Goal: Information Seeking & Learning: Understand process/instructions

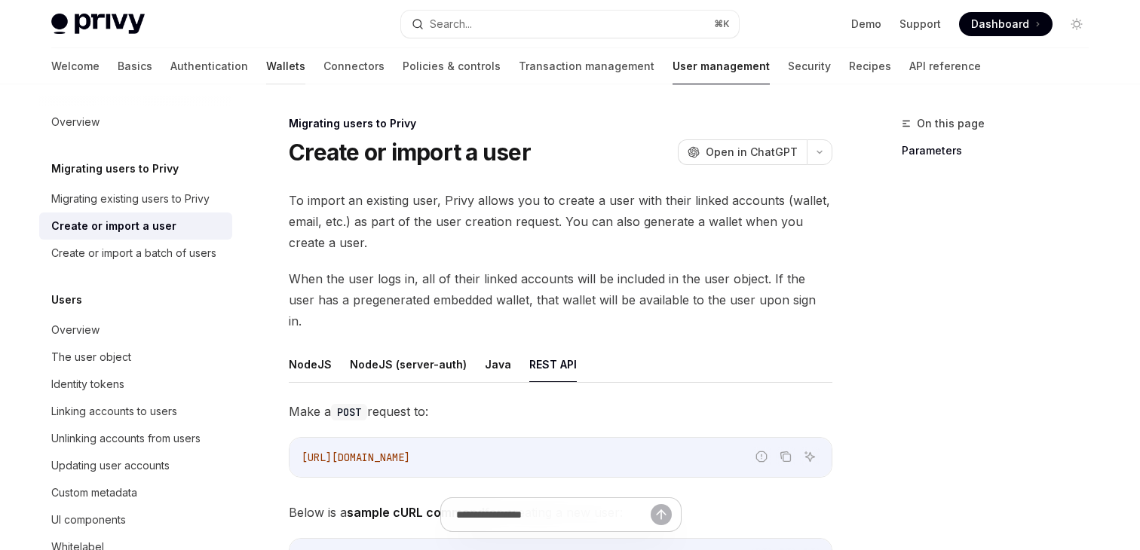
click at [266, 55] on link "Wallets" at bounding box center [285, 66] width 39 height 36
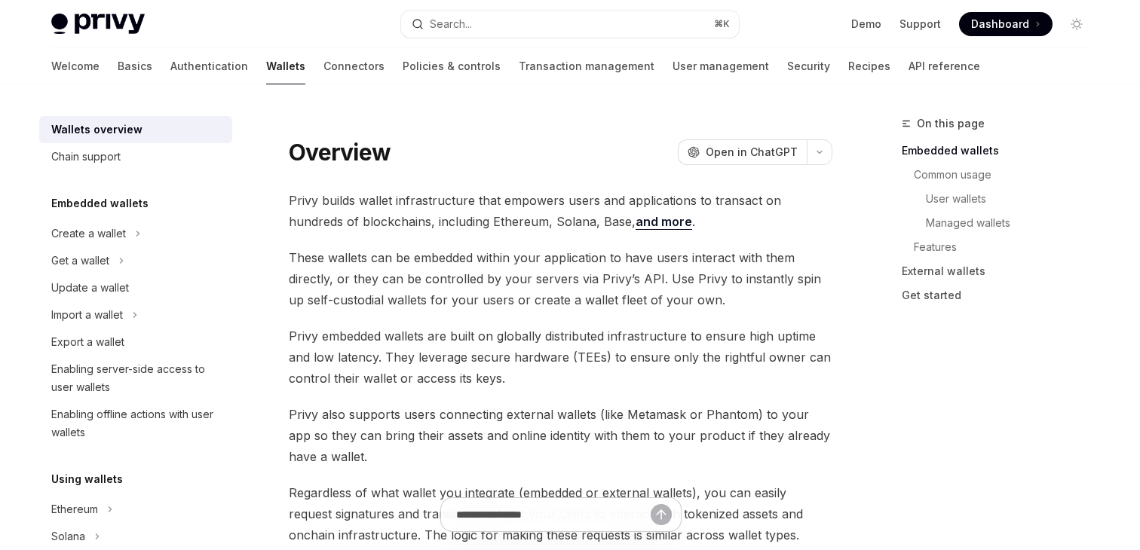
click at [512, 8] on div "Privy Docs home page Search... ⌘ K Demo Support Dashboard Dashboard Search..." at bounding box center [569, 24] width 1037 height 48
click at [491, 23] on button "Search... ⌘ K" at bounding box center [570, 24] width 338 height 27
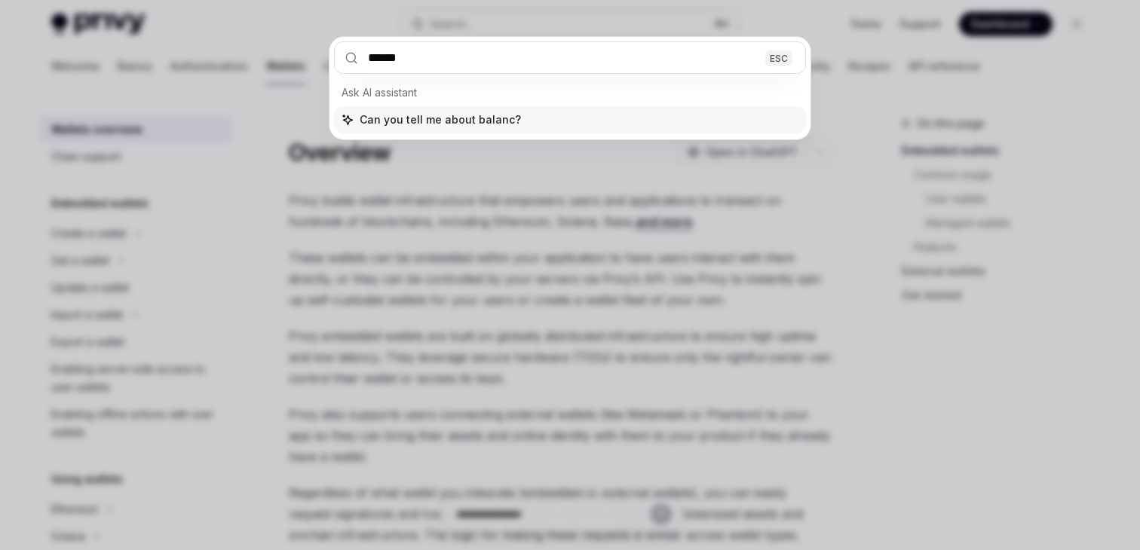
type input "*******"
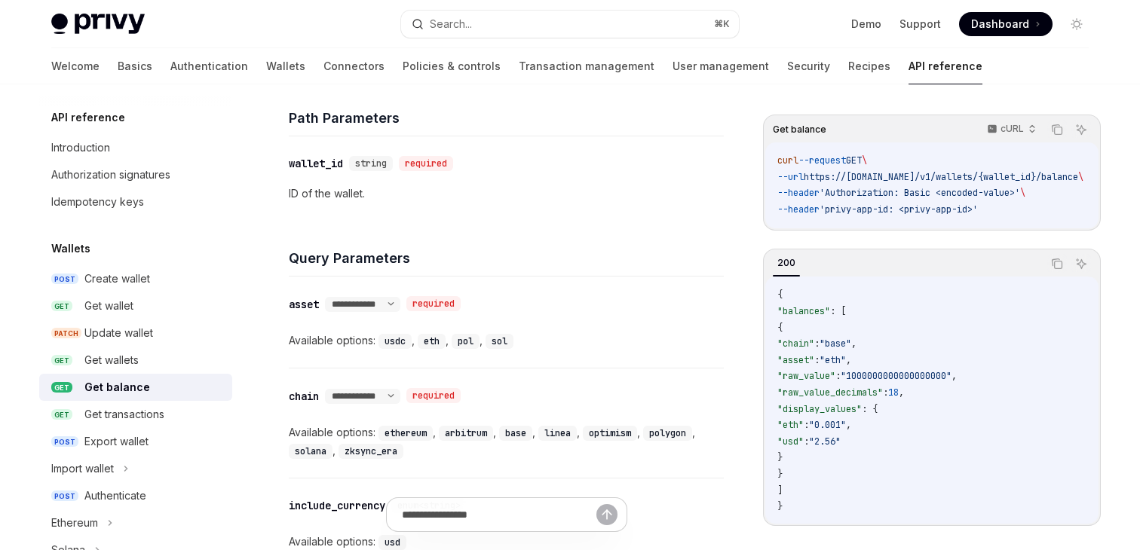
scroll to position [491, 0]
drag, startPoint x: 841, startPoint y: 467, endPoint x: 778, endPoint y: 352, distance: 131.6
click at [778, 352] on code "{ "balances" : [ { "chain" : "base" , "asset" : "eth" , "raw_value" : "10000000…" at bounding box center [931, 401] width 309 height 228
copy code ""chain" : "base" , "asset" : "eth" , "raw_value" : "1000000000000000000" , "raw…"
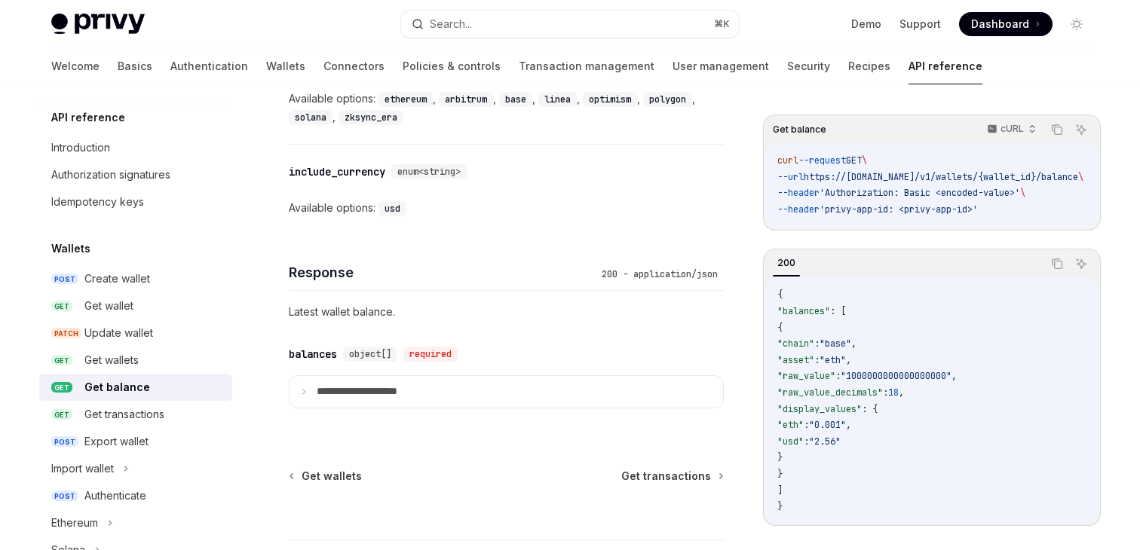
scroll to position [944, 0]
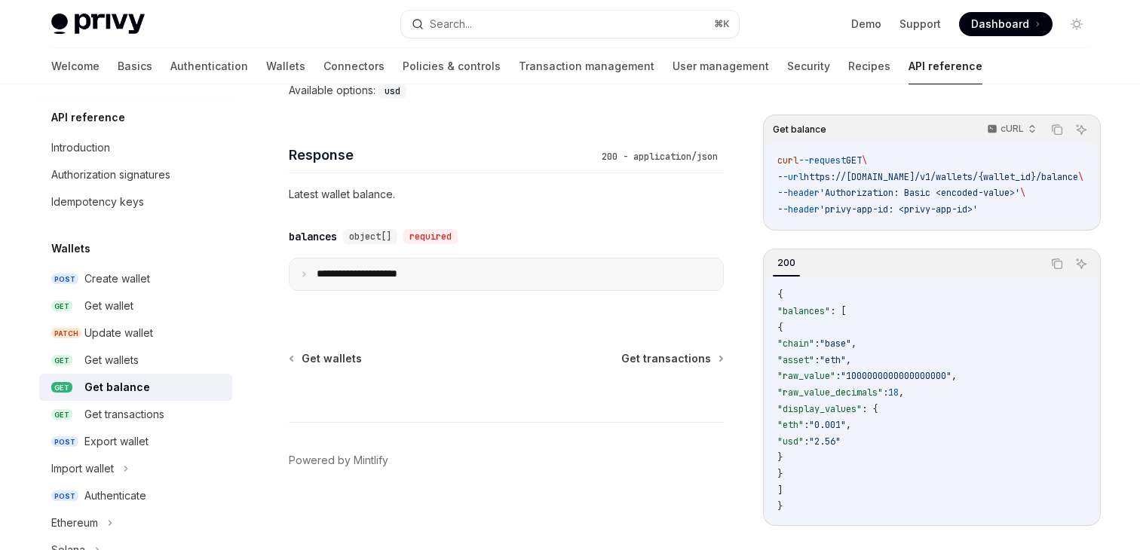
click at [324, 262] on summary "**********" at bounding box center [505, 275] width 433 height 32
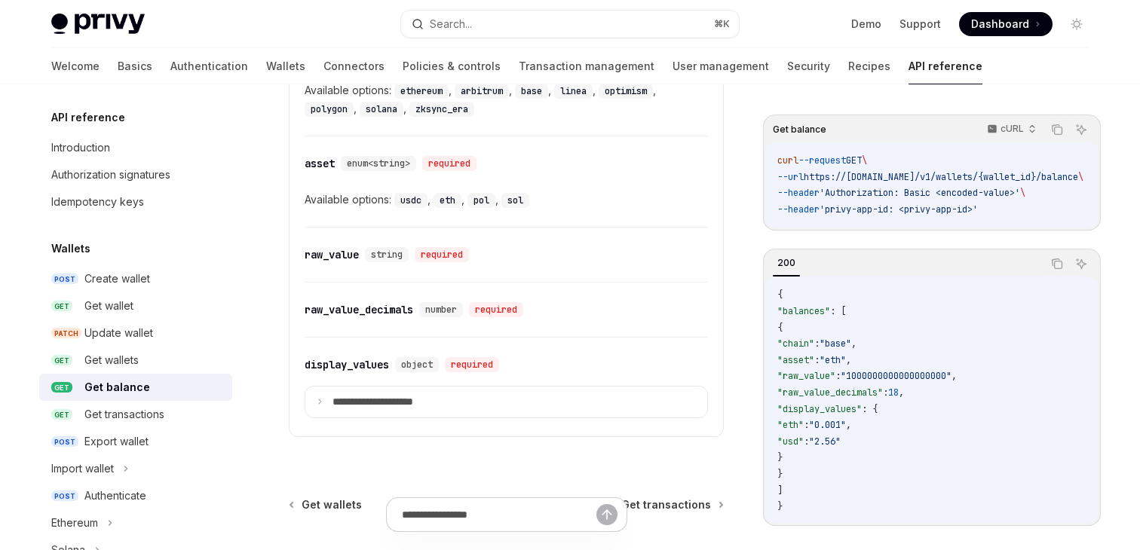
scroll to position [1208, 0]
click at [402, 406] on summary "**********" at bounding box center [506, 402] width 402 height 32
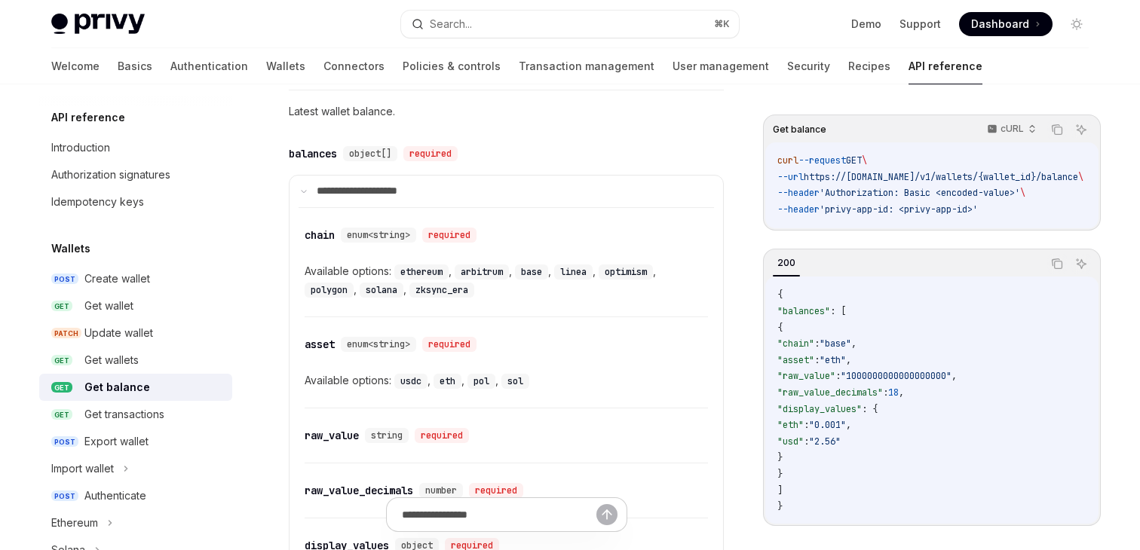
scroll to position [1028, 0]
drag, startPoint x: 398, startPoint y: 378, endPoint x: 553, endPoint y: 378, distance: 155.3
click at [553, 378] on div "Available options: usdc , eth , pol , sol" at bounding box center [506, 380] width 403 height 18
copy div "usdc , eth , pol , sol"
click at [434, 383] on div "eth ," at bounding box center [450, 380] width 34 height 18
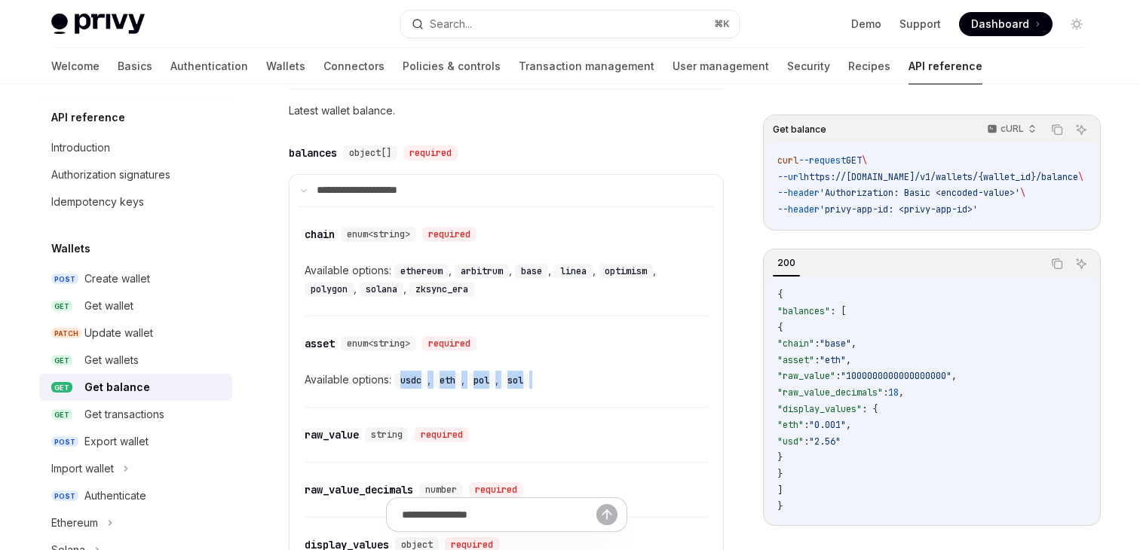
drag, startPoint x: 415, startPoint y: 382, endPoint x: 544, endPoint y: 382, distance: 128.2
click at [544, 382] on div "Available options: usdc , eth , pol , sol" at bounding box center [506, 380] width 403 height 18
copy div "usdc , eth , pol , sol"
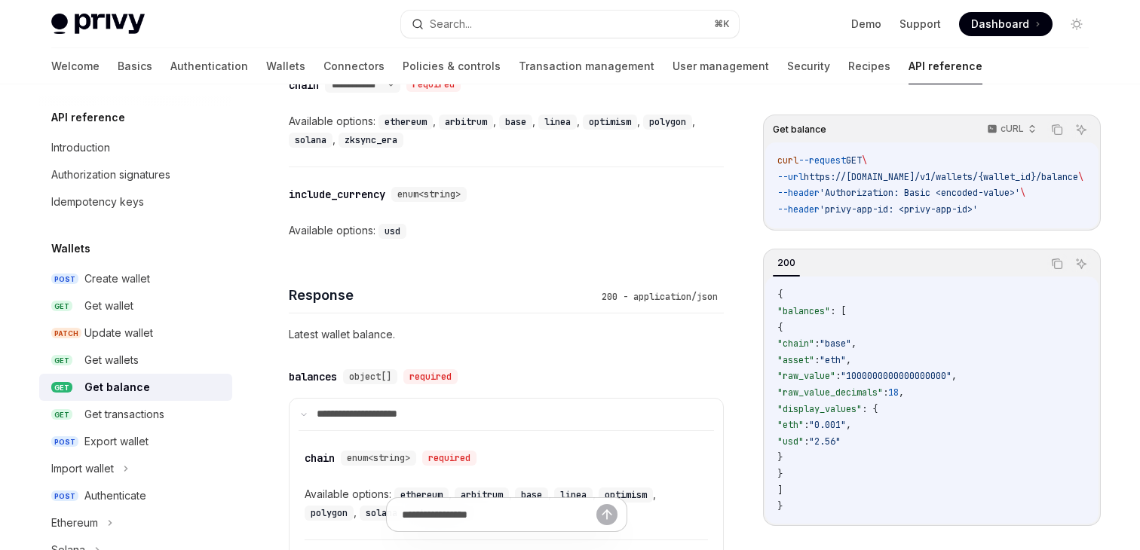
scroll to position [802, 0]
click at [396, 228] on code "usd" at bounding box center [392, 232] width 28 height 15
copy code "usd"
click at [344, 188] on div "include_currency" at bounding box center [337, 195] width 96 height 15
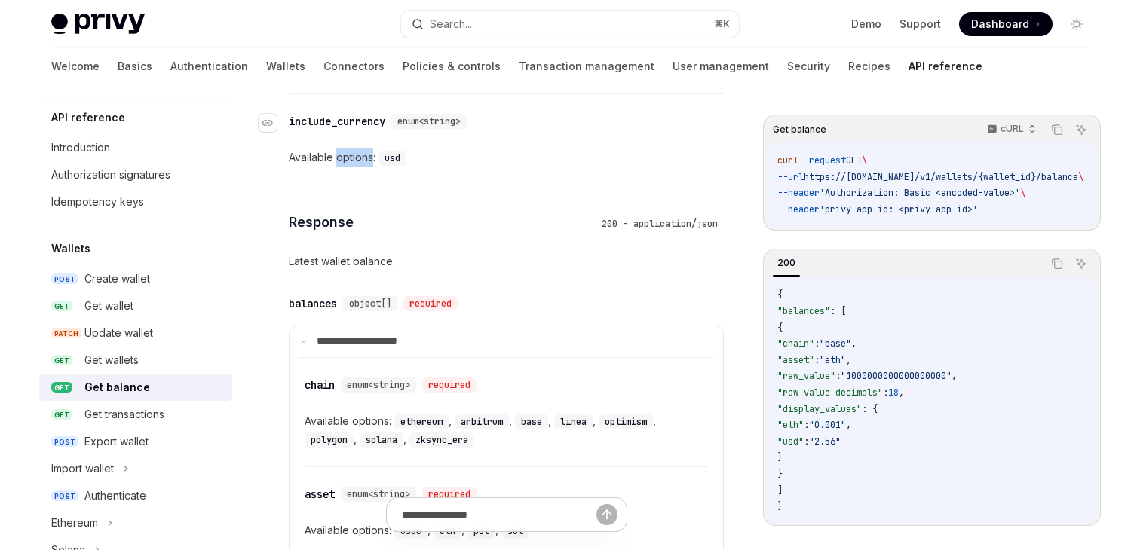
click at [344, 188] on div "**********" at bounding box center [506, 92] width 435 height 1389
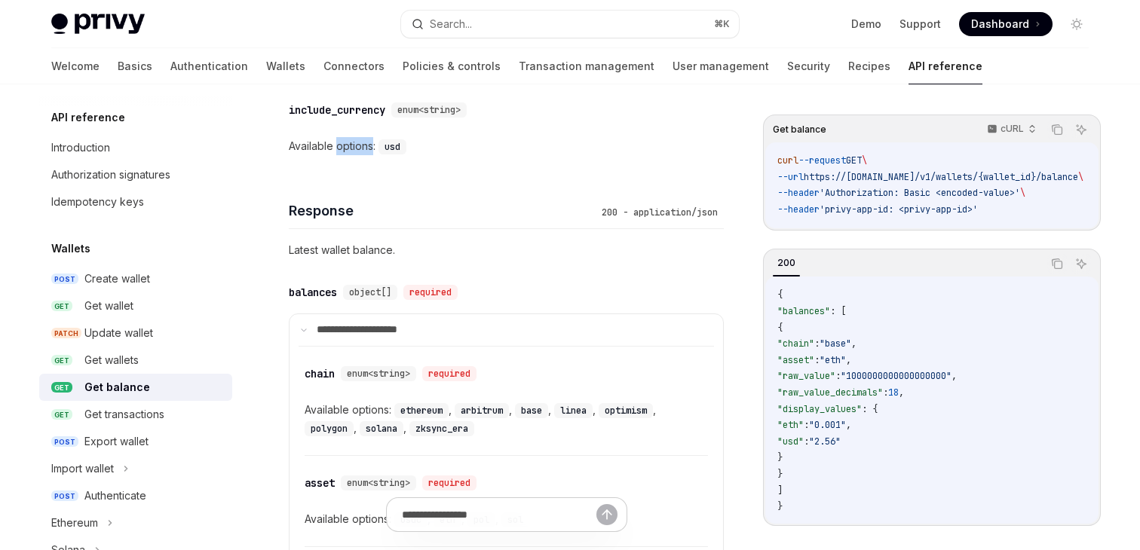
scroll to position [819, 0]
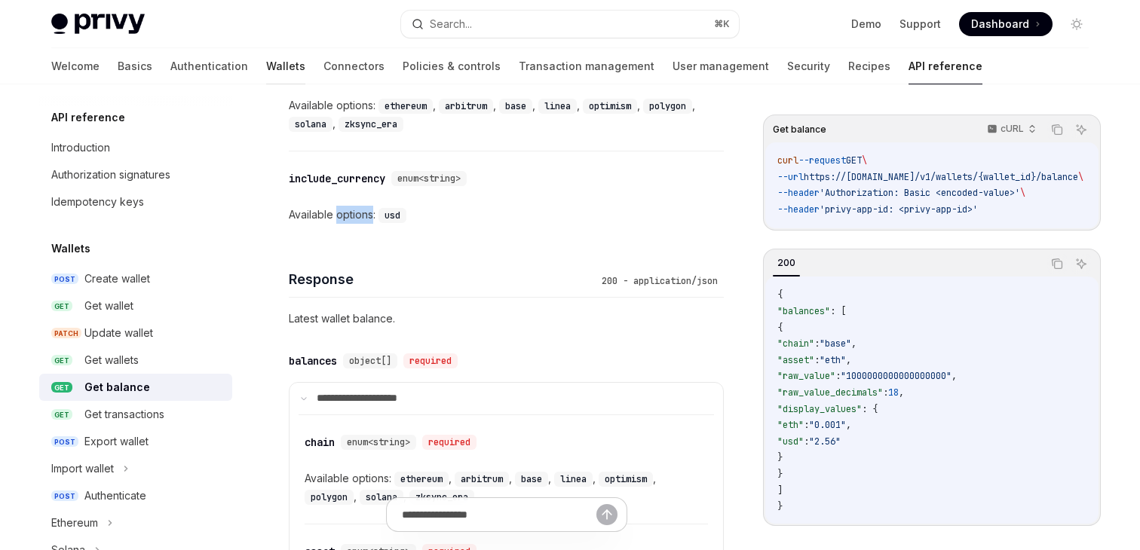
click at [266, 69] on link "Wallets" at bounding box center [285, 66] width 39 height 36
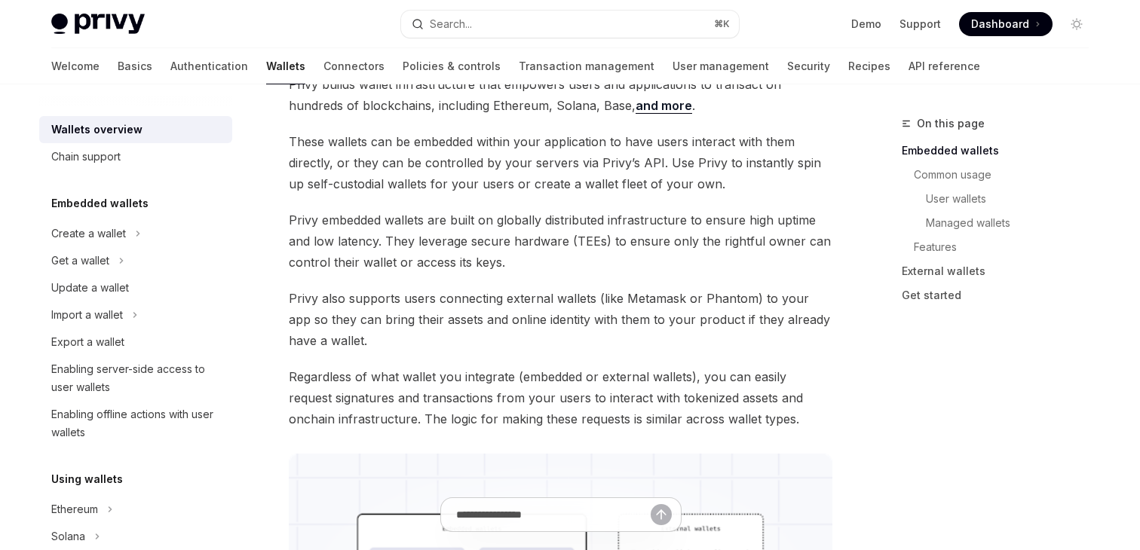
scroll to position [216, 0]
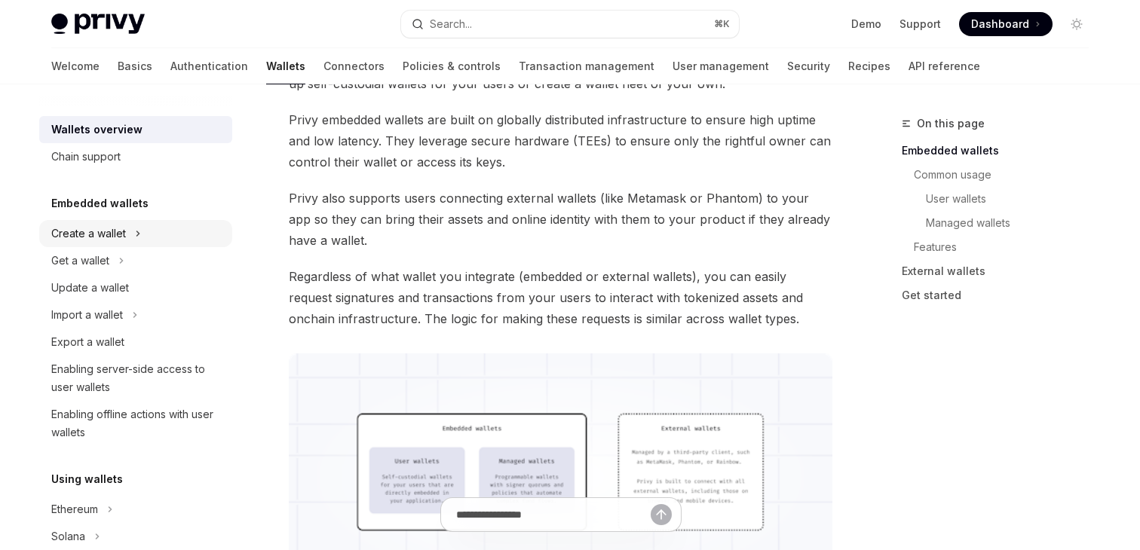
click at [96, 236] on div "Create a wallet" at bounding box center [88, 234] width 75 height 18
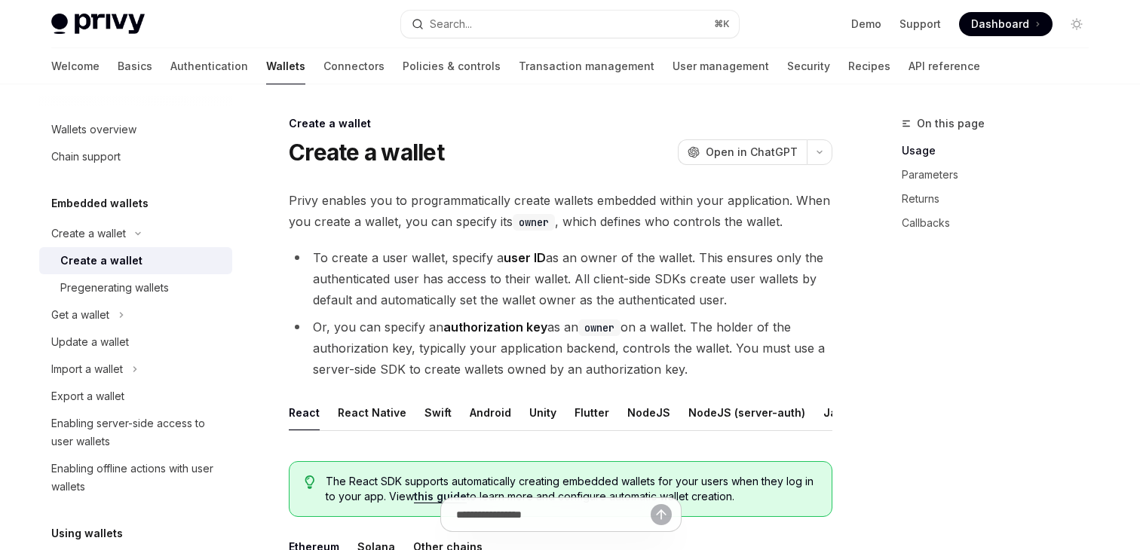
click at [813, 133] on div "Create a wallet Create a wallet OpenAI Open in ChatGPT" at bounding box center [561, 141] width 544 height 50
click at [813, 137] on div "Create a wallet Create a wallet OpenAI Open in ChatGPT" at bounding box center [561, 141] width 544 height 50
click at [815, 152] on icon "button" at bounding box center [819, 152] width 18 height 6
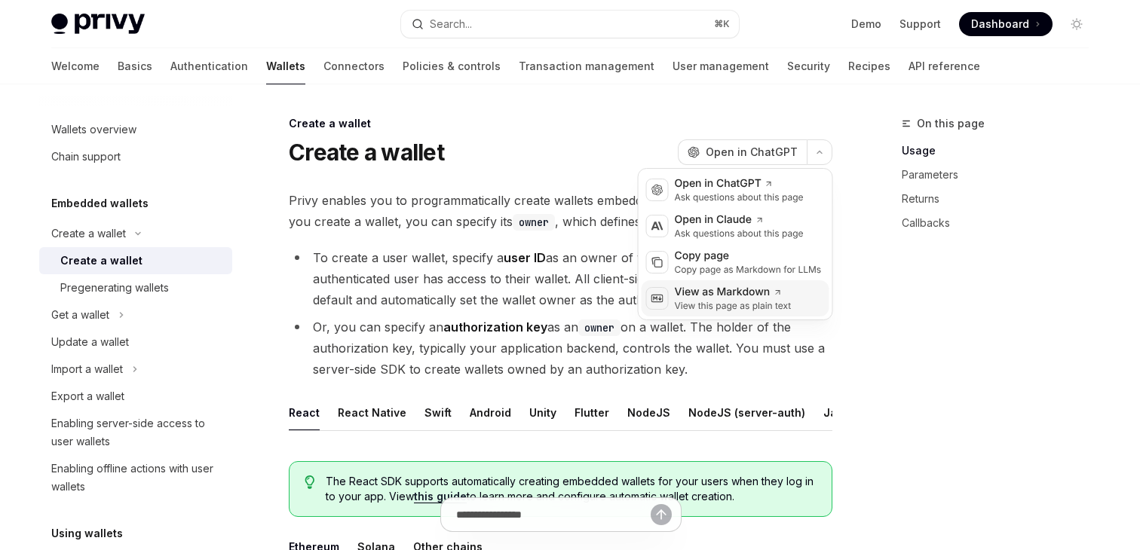
click at [699, 291] on div "View as Markdown" at bounding box center [733, 292] width 117 height 15
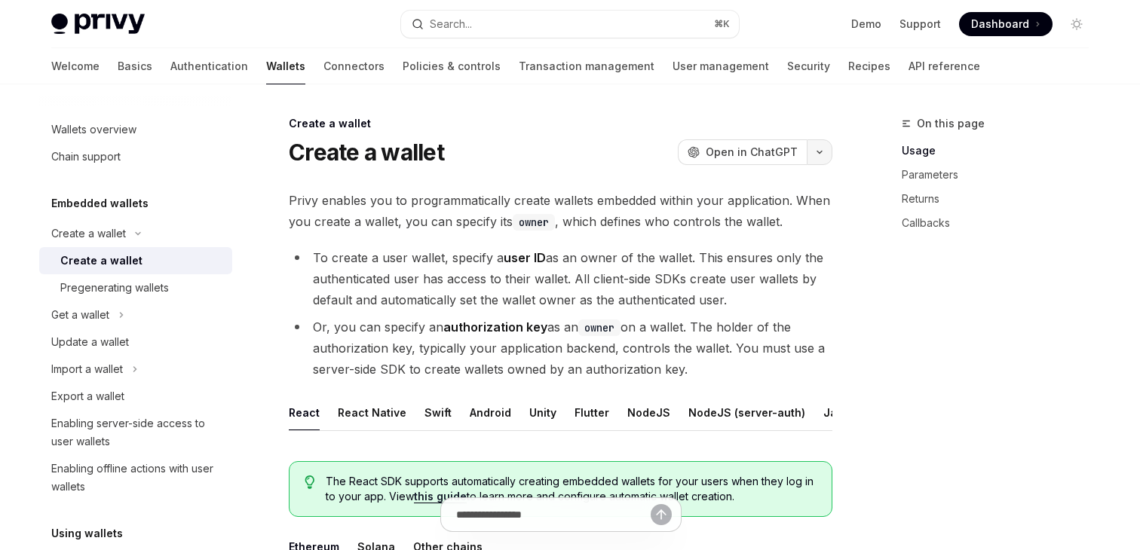
click at [827, 141] on button "button" at bounding box center [820, 152] width 26 height 26
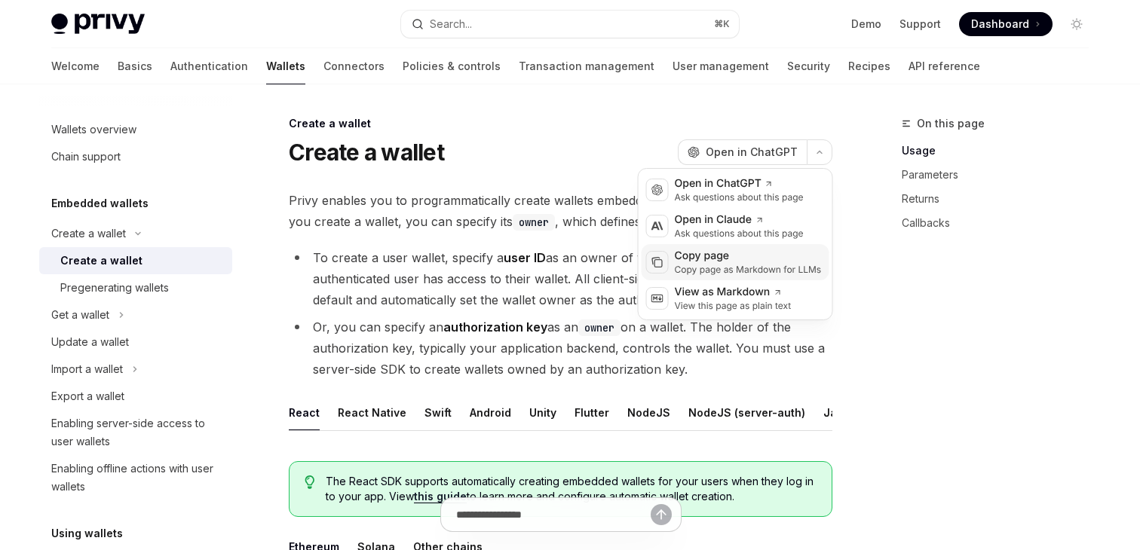
click at [737, 259] on div "Copy page" at bounding box center [748, 256] width 147 height 15
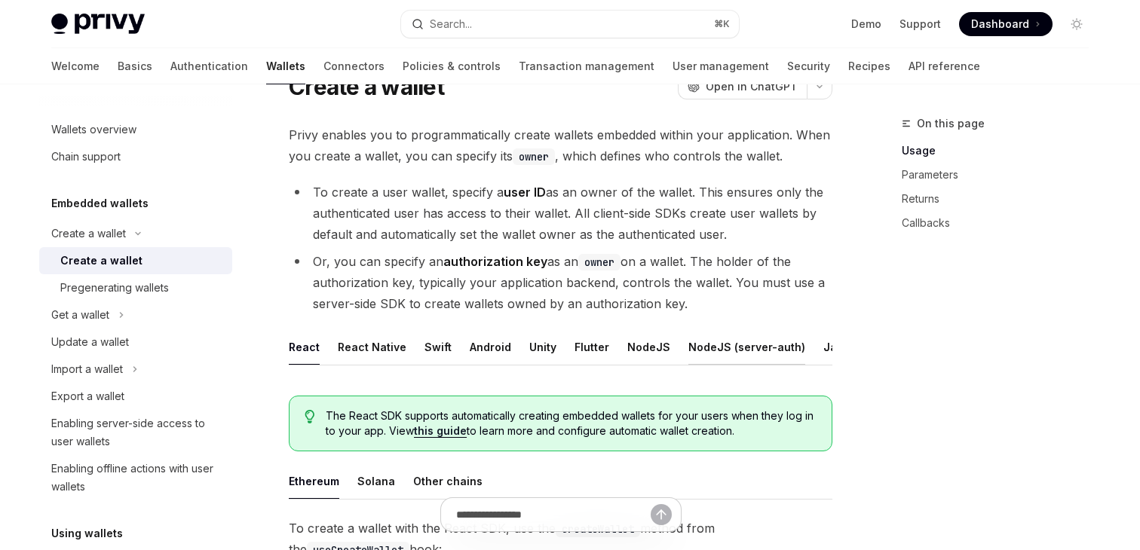
scroll to position [0, 62]
click at [806, 348] on button "REST API" at bounding box center [829, 346] width 47 height 35
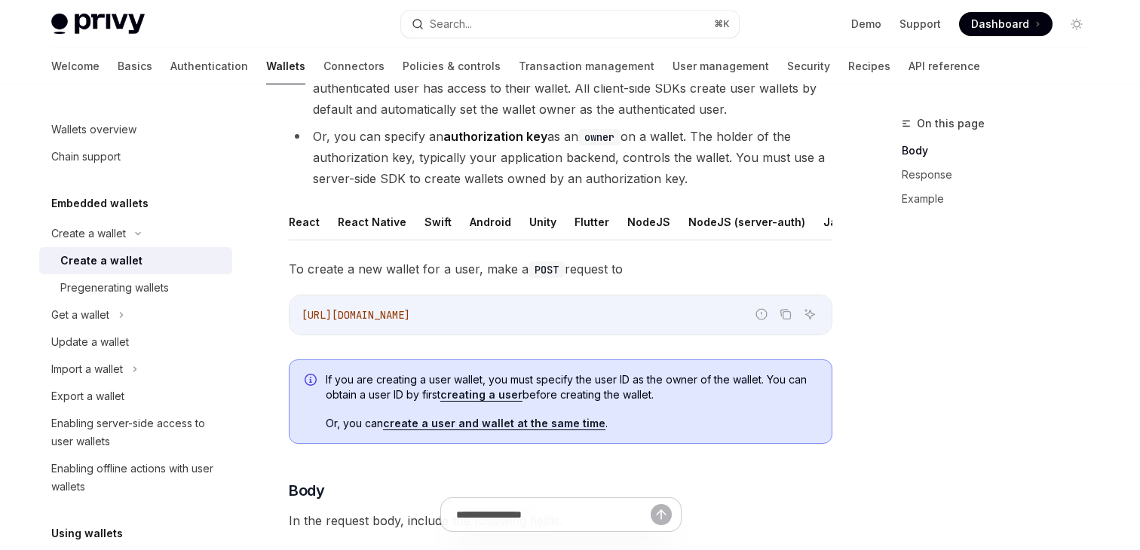
scroll to position [522, 0]
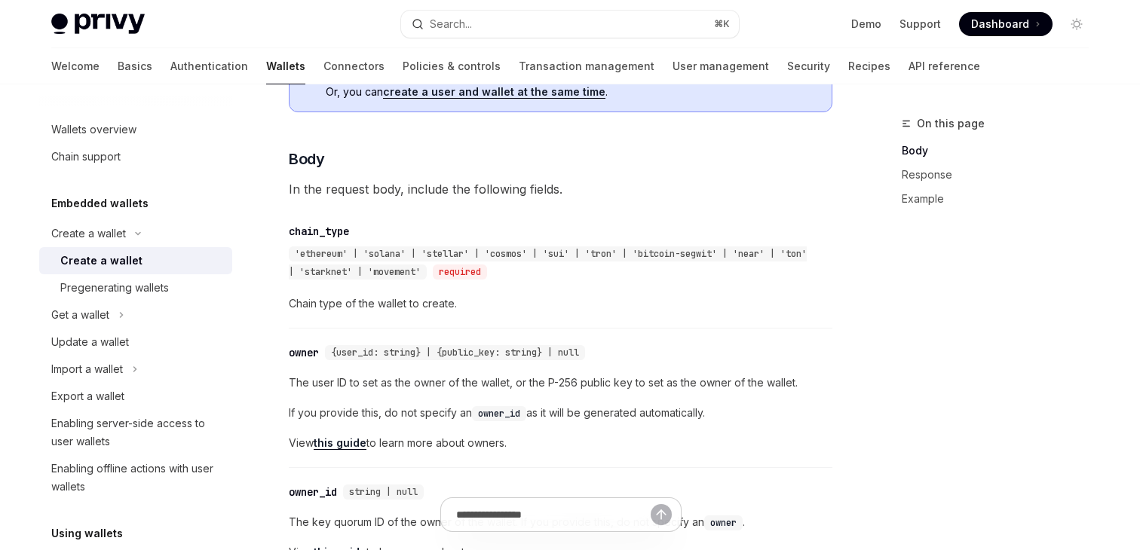
click at [345, 222] on div "​ chain_type 'ethereum' | 'solana' | 'stellar' | 'cosmos' | 'sui' | 'tron' | 'b…" at bounding box center [553, 252] width 528 height 60
copy div "chain_type"
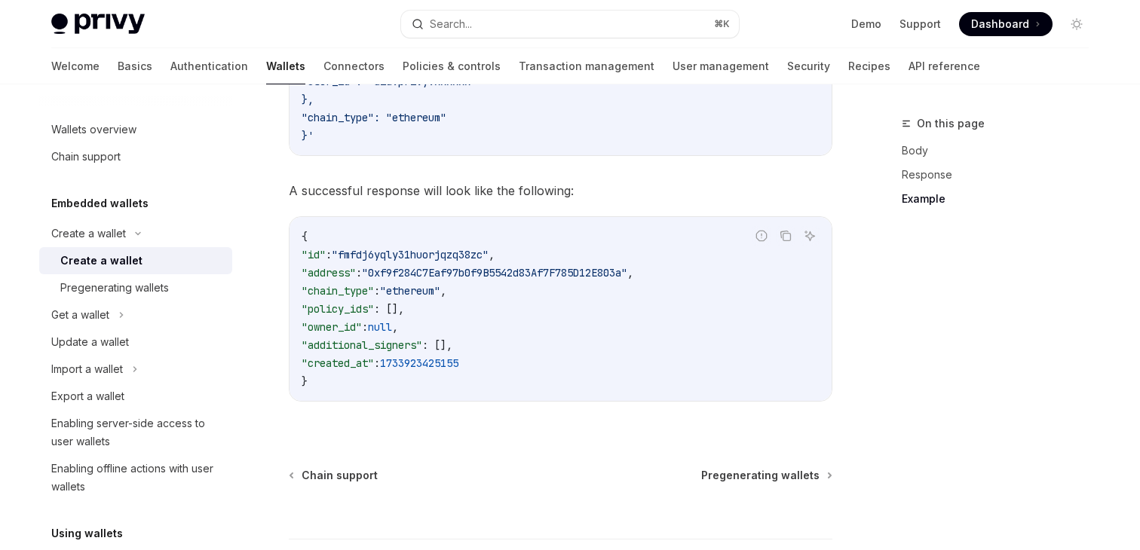
scroll to position [2231, 0]
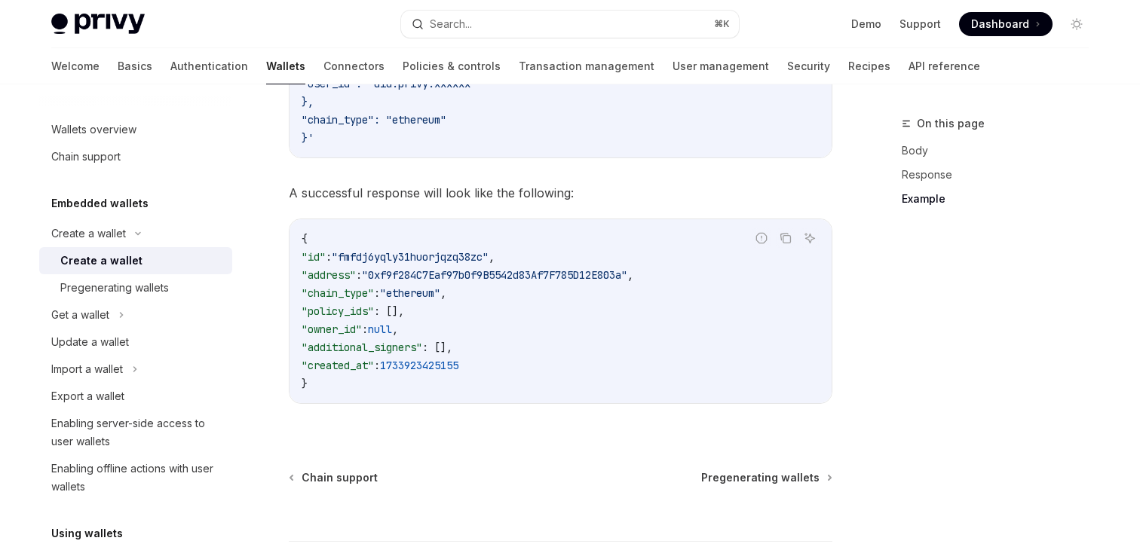
click at [326, 255] on span ""id"" at bounding box center [314, 257] width 24 height 14
copy span "id"
click at [326, 261] on span ""id"" at bounding box center [314, 257] width 24 height 14
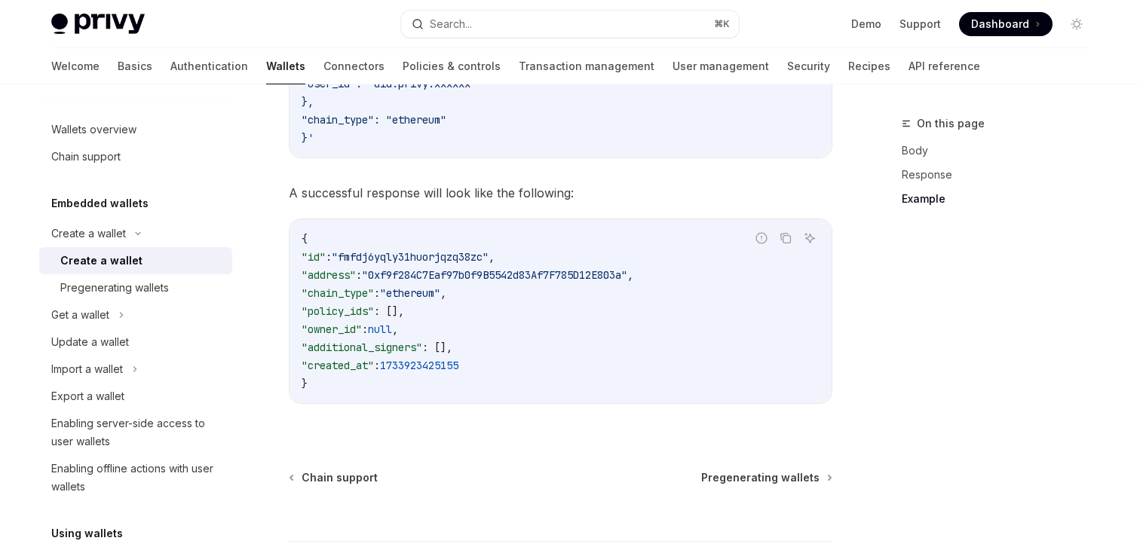
click at [345, 270] on span ""address"" at bounding box center [329, 275] width 54 height 14
copy span "address"
click at [352, 320] on code "{ "id" : "fmfdj6yqly31huorjqzq38zc" , "address" : "0xf9f284C7Eaf97b0f9B5542d83A…" at bounding box center [561, 311] width 518 height 163
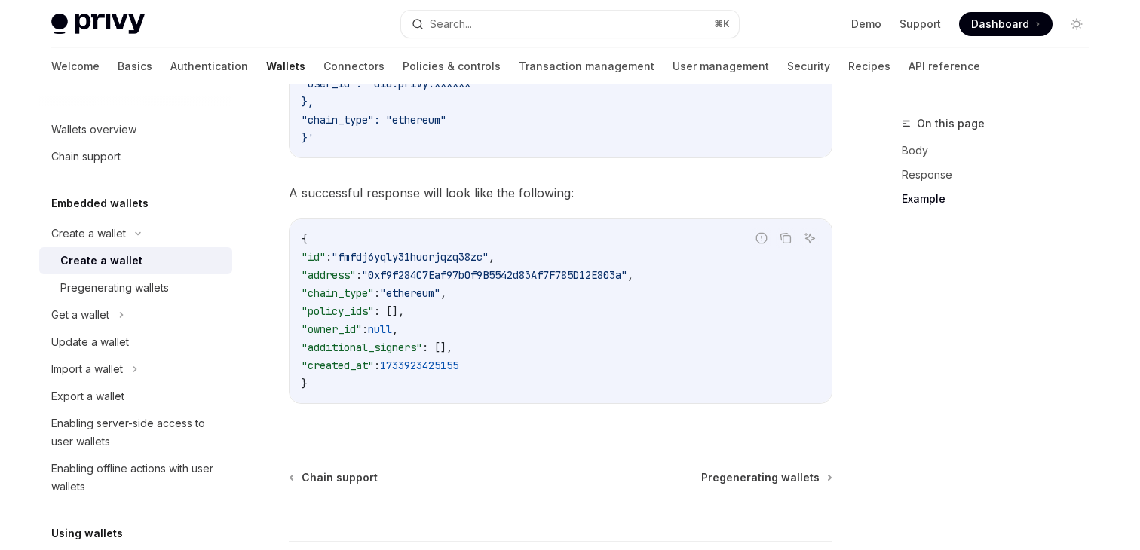
click at [353, 310] on span ""policy_ids"" at bounding box center [338, 312] width 72 height 14
click at [356, 294] on span ""chain_type"" at bounding box center [338, 293] width 72 height 14
copy span "chain_type"
click at [362, 324] on span ""owner_id"" at bounding box center [332, 330] width 60 height 14
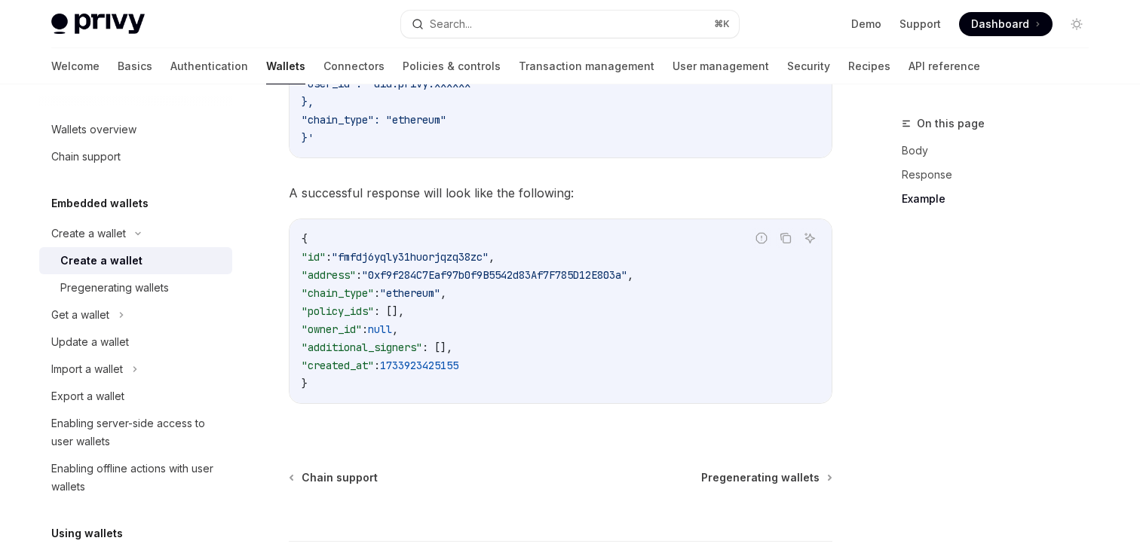
click at [362, 324] on span ""owner_id"" at bounding box center [332, 330] width 60 height 14
copy span "owner_id"
click at [384, 344] on span ""additional_signers"" at bounding box center [362, 348] width 121 height 14
click at [374, 361] on span ""created_at"" at bounding box center [338, 366] width 72 height 14
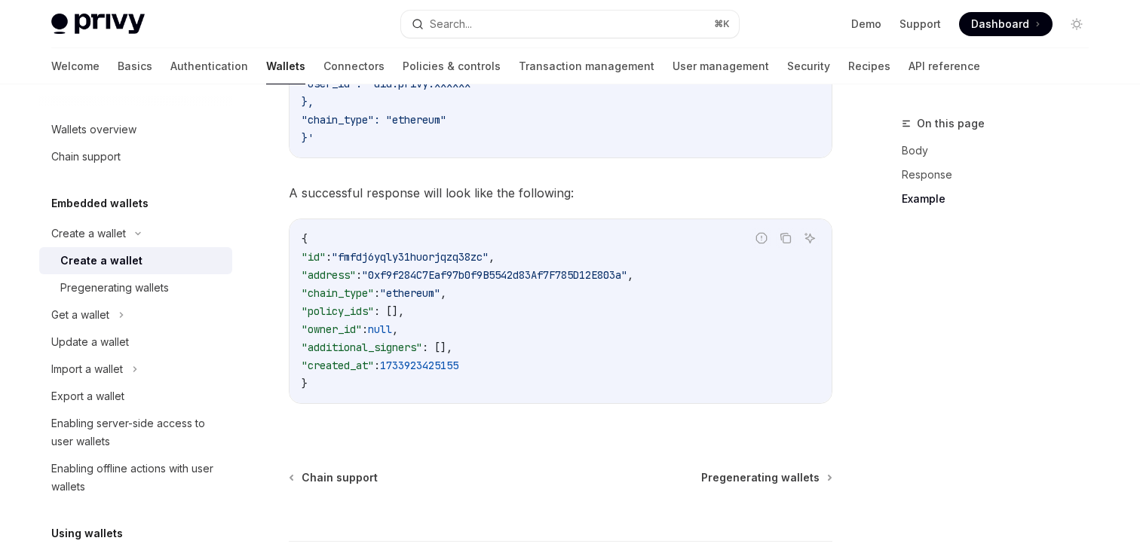
click at [374, 361] on span ""created_at"" at bounding box center [338, 366] width 72 height 14
copy span "created_at"
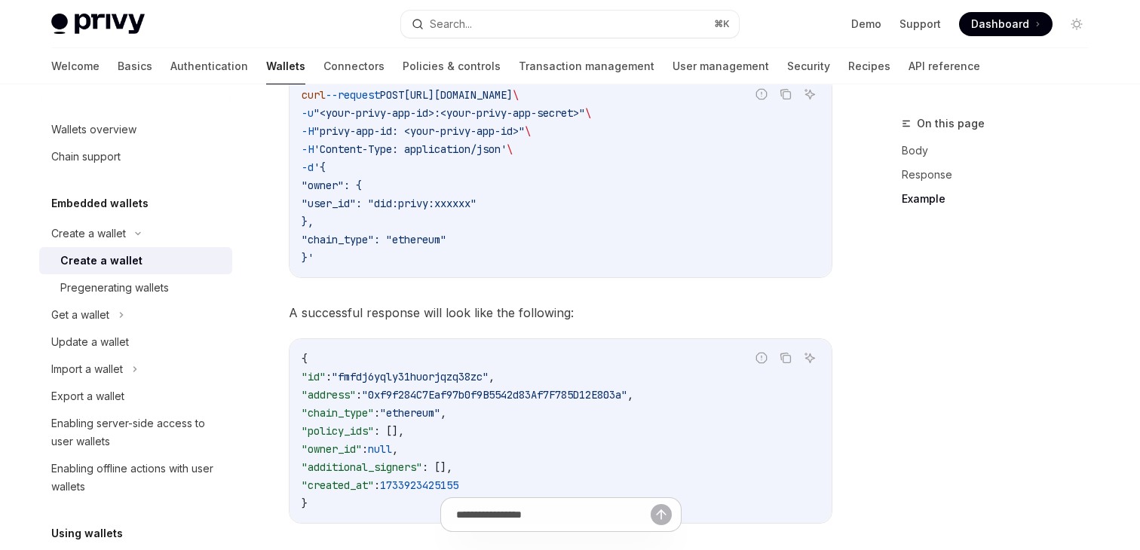
scroll to position [2118, 0]
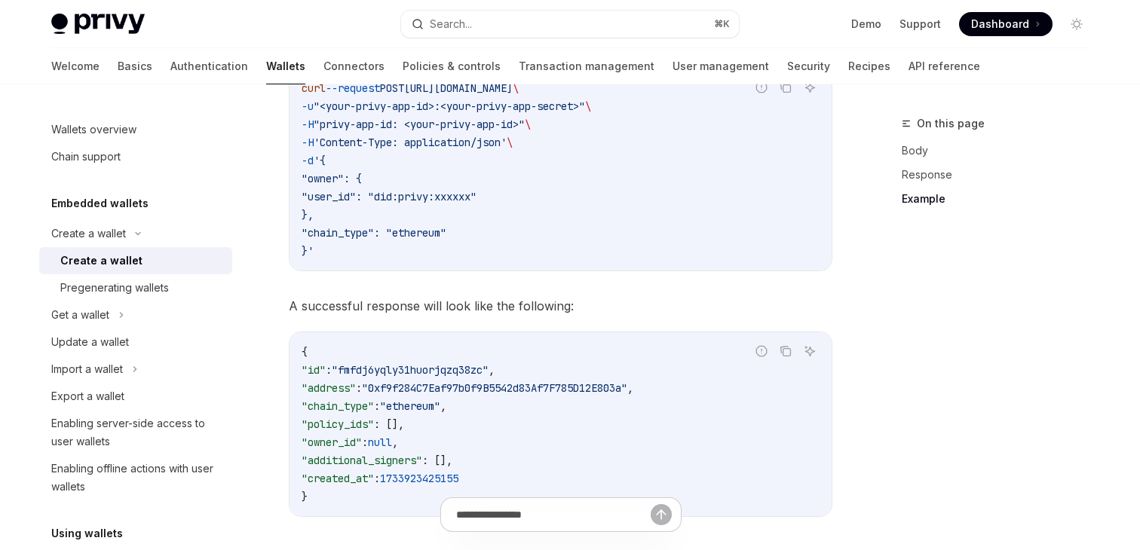
click at [604, 404] on code "{ "id" : "fmfdj6yqly31huorjqzq38zc" , "address" : "0xf9f284C7Eaf97b0f9B5542d83A…" at bounding box center [561, 424] width 518 height 163
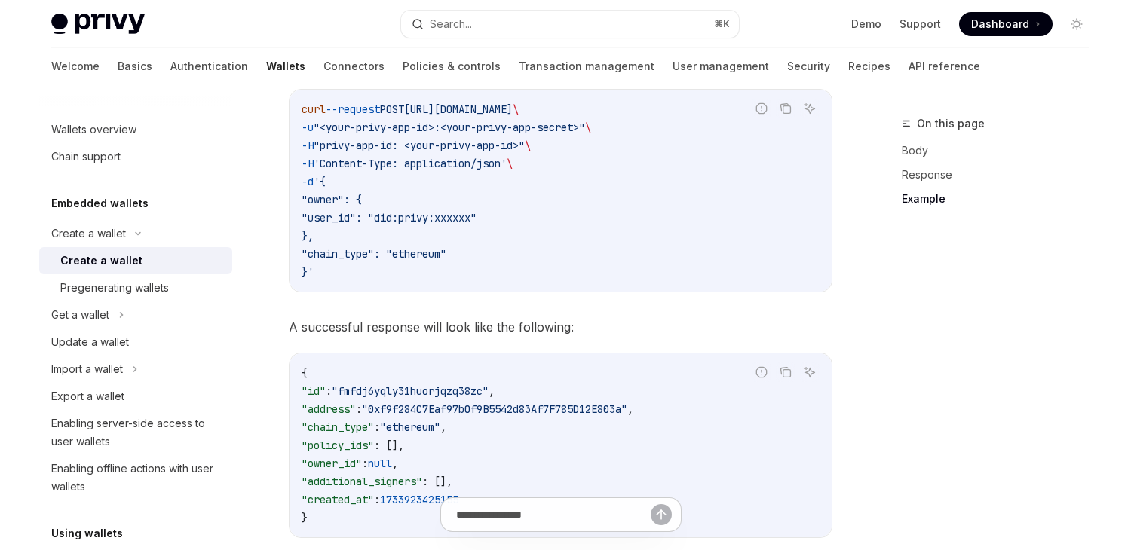
click at [799, 324] on span "A successful response will look like the following:" at bounding box center [561, 327] width 544 height 21
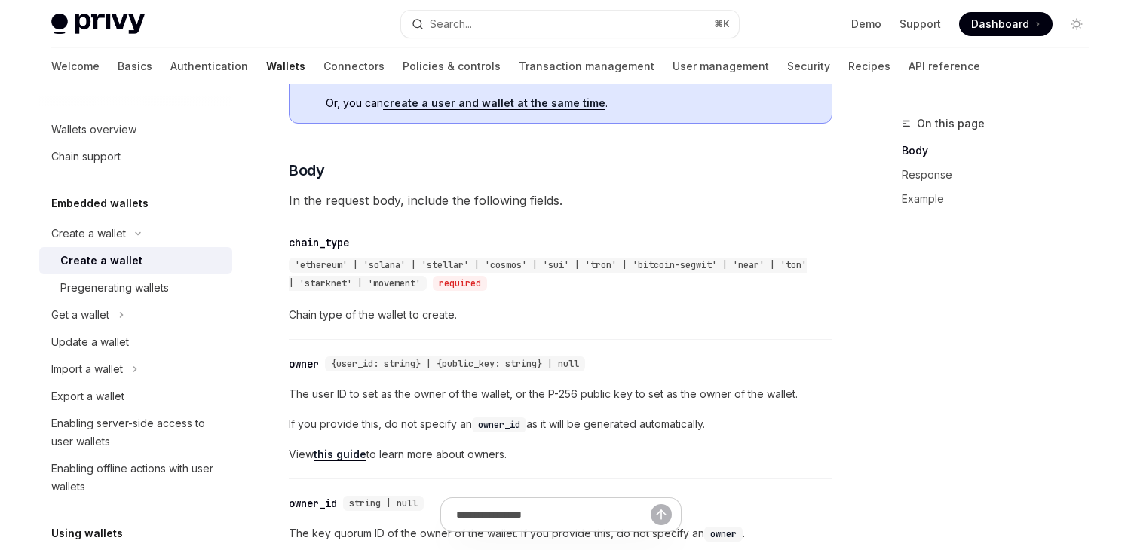
scroll to position [482, 0]
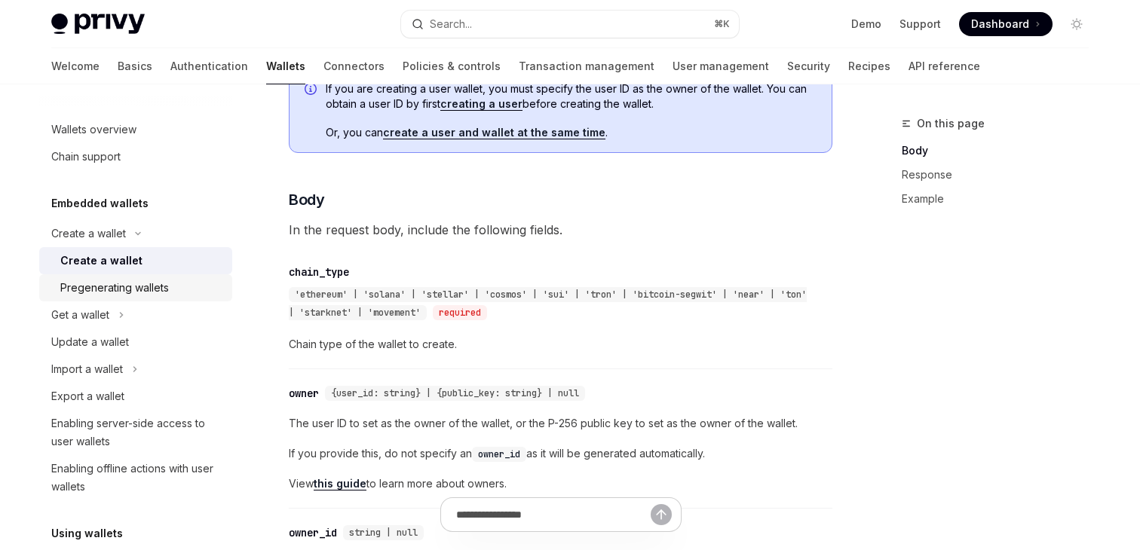
click at [191, 291] on div "Pregenerating wallets" at bounding box center [141, 288] width 163 height 18
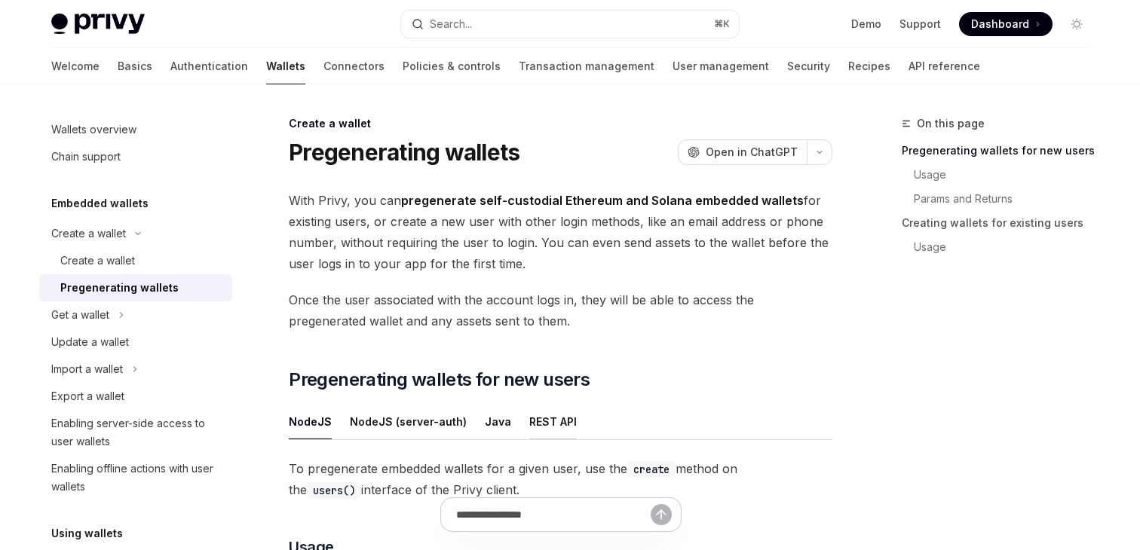
click at [534, 410] on button "REST API" at bounding box center [552, 421] width 47 height 35
click at [138, 244] on div "Create a wallet" at bounding box center [135, 233] width 193 height 27
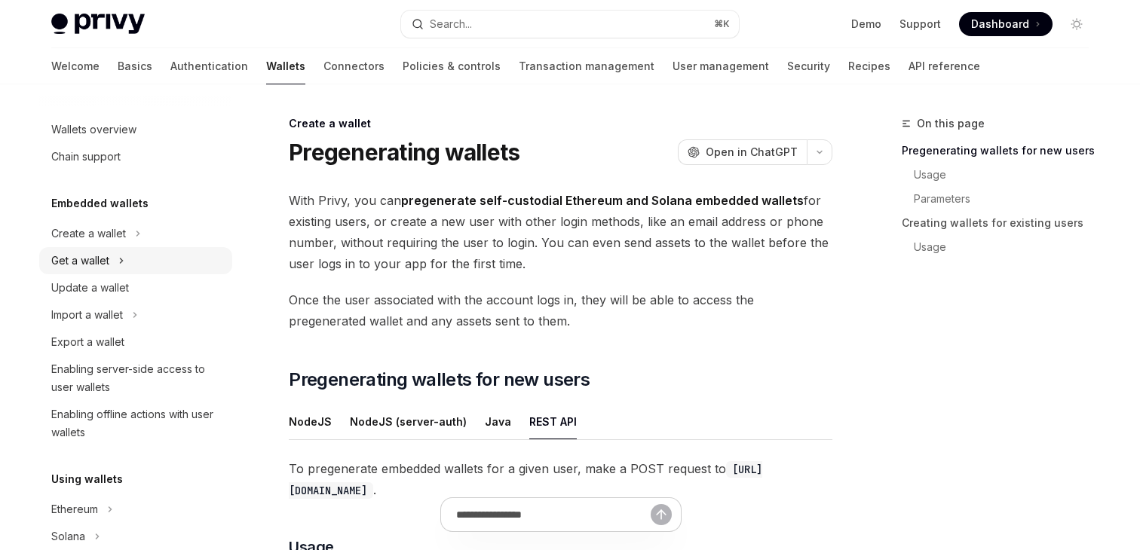
click at [132, 254] on div "Get a wallet" at bounding box center [135, 260] width 193 height 27
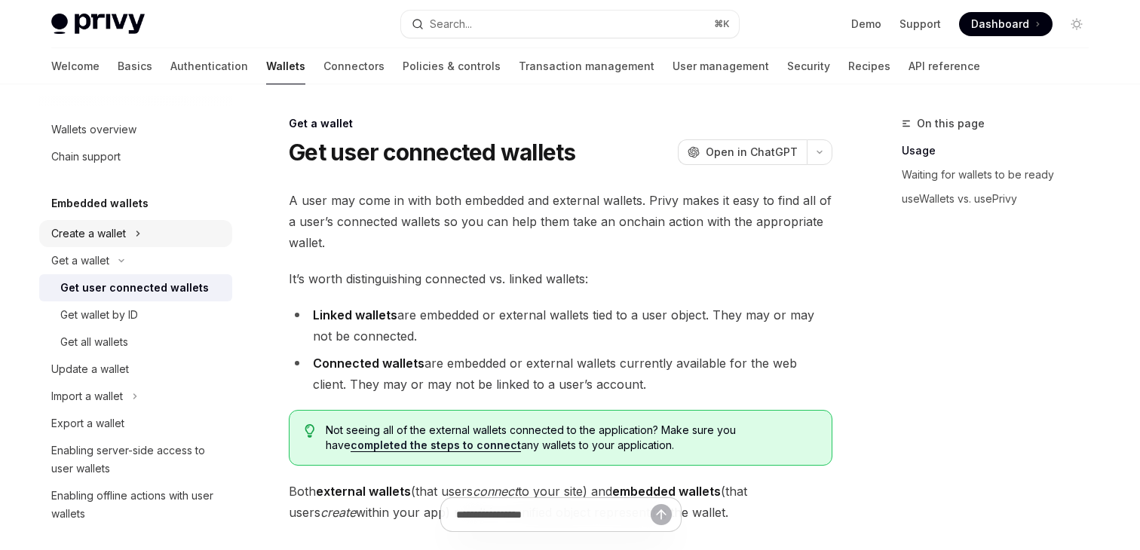
click at [132, 234] on div "Create a wallet" at bounding box center [135, 233] width 193 height 27
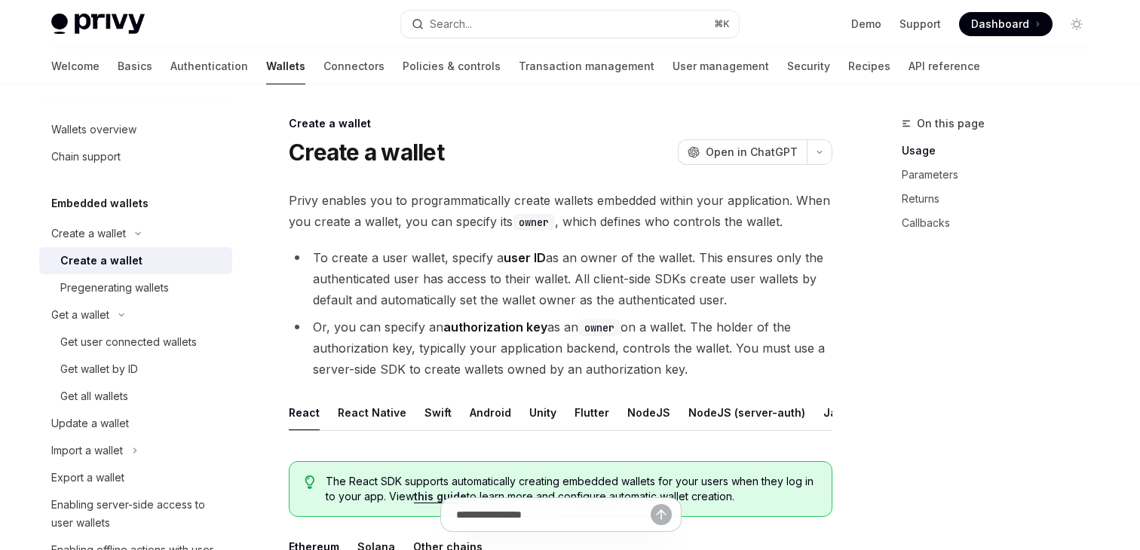
click at [126, 254] on div "Create a wallet" at bounding box center [101, 261] width 82 height 18
type textarea "*"
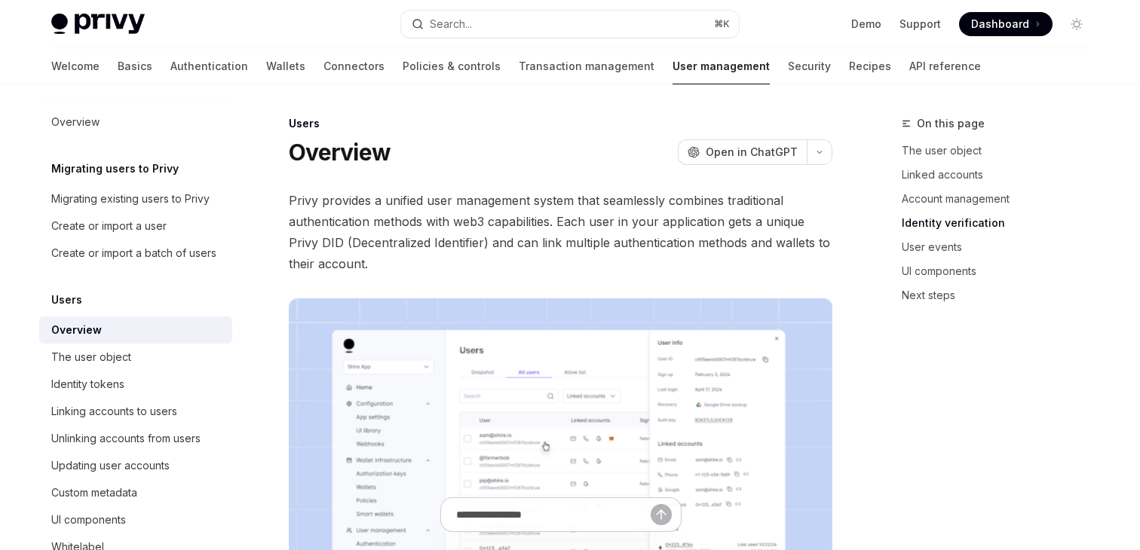
scroll to position [1373, 0]
